Goal: Task Accomplishment & Management: Use online tool/utility

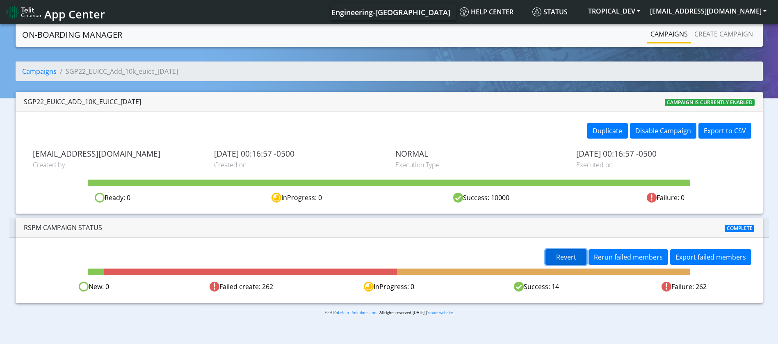
click at [574, 258] on span "Revert" at bounding box center [566, 257] width 20 height 9
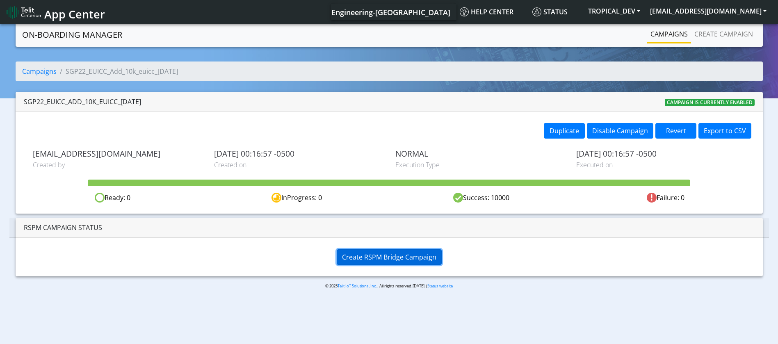
click at [385, 254] on span "Create RSPM Bridge Campaign" at bounding box center [389, 257] width 94 height 9
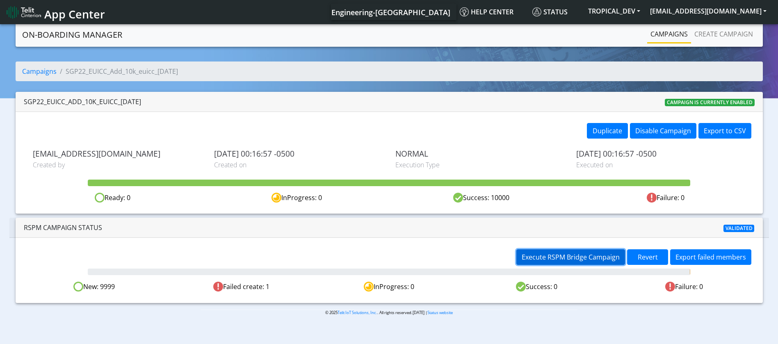
click at [549, 256] on span "Execute RSPM Bridge Campaign" at bounding box center [571, 257] width 98 height 9
